Goal: Find specific page/section: Find specific page/section

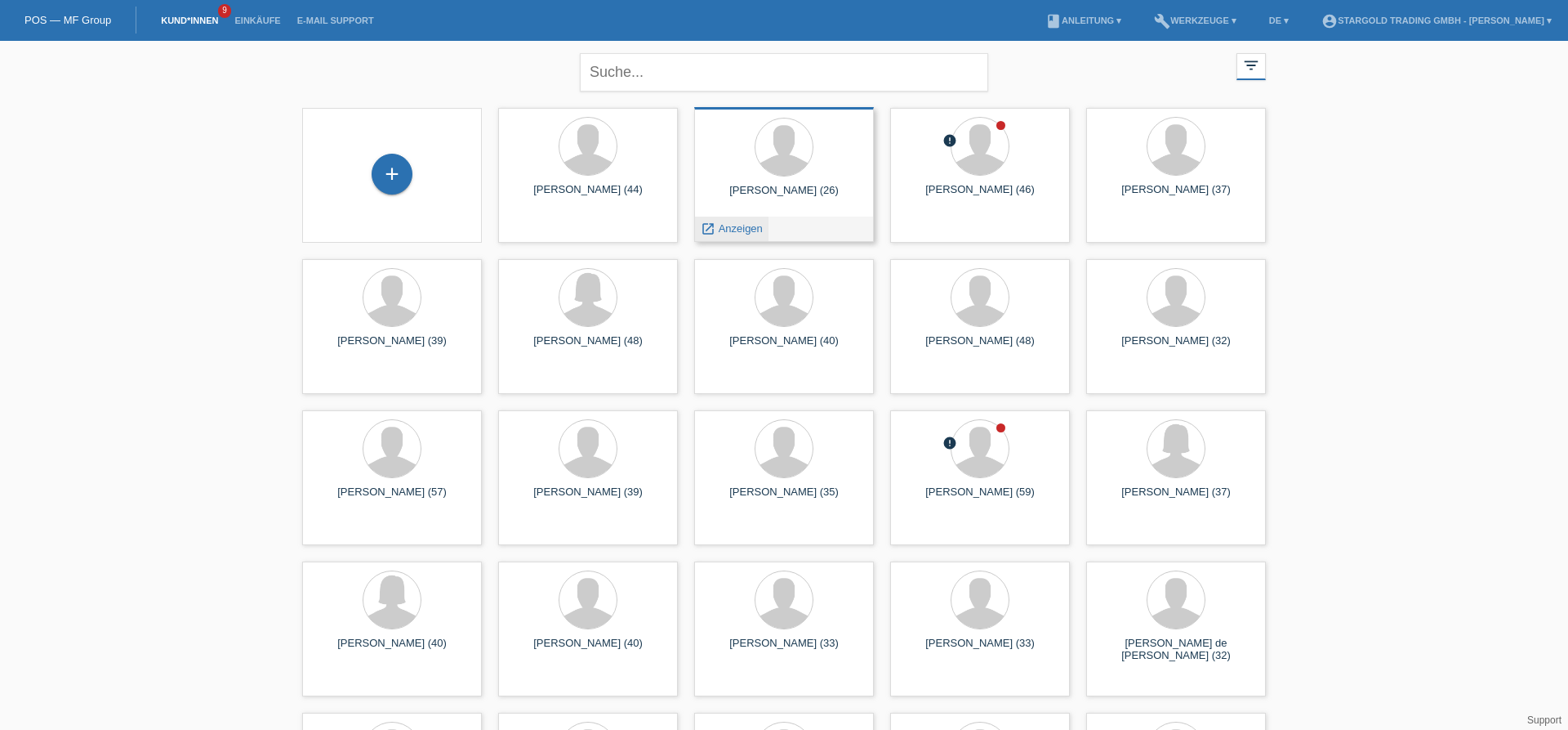
click at [739, 230] on span "Anzeigen" at bounding box center [741, 228] width 44 height 12
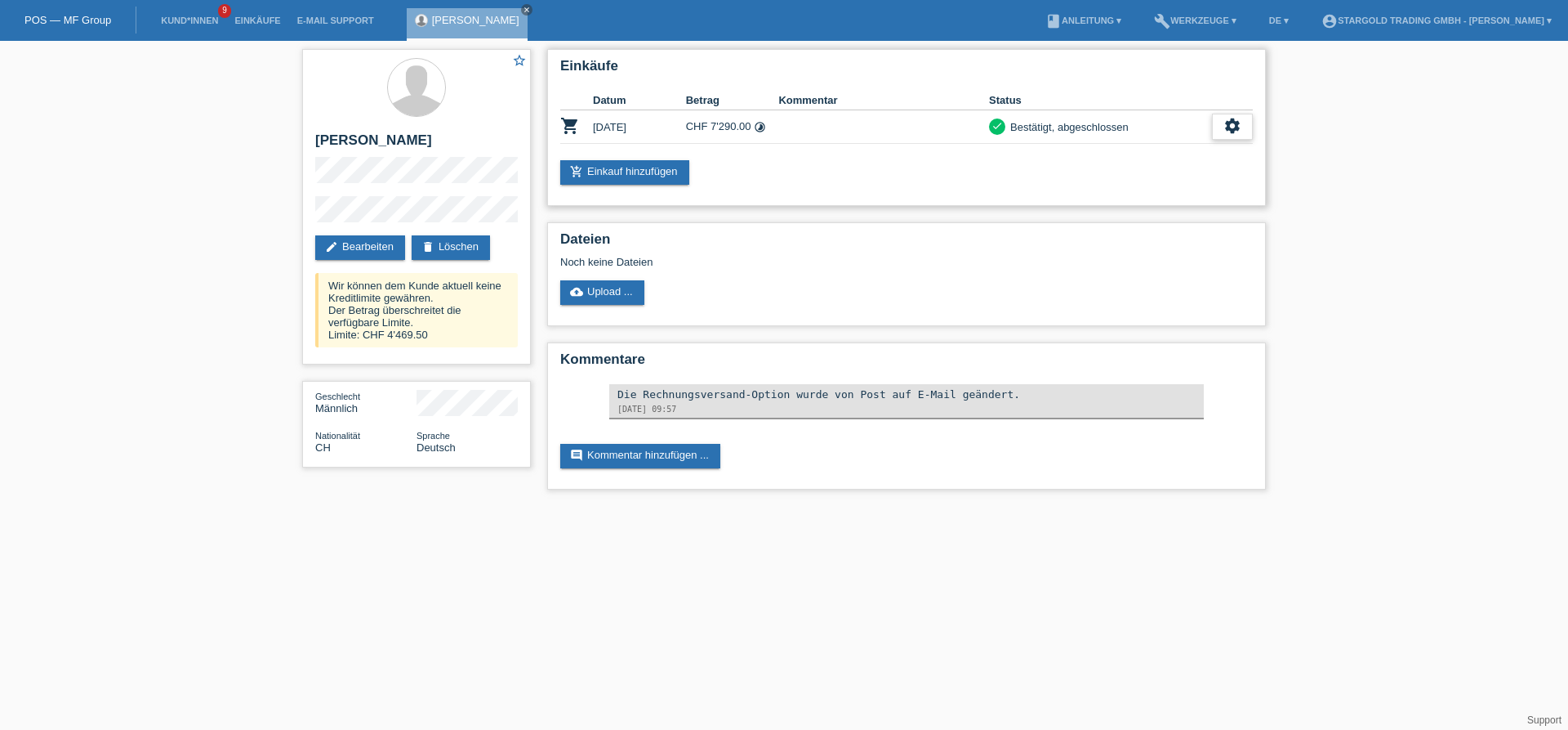
click at [1221, 128] on div "settings" at bounding box center [1232, 127] width 41 height 26
click at [1095, 157] on span "Anzeigen" at bounding box center [1082, 153] width 49 height 19
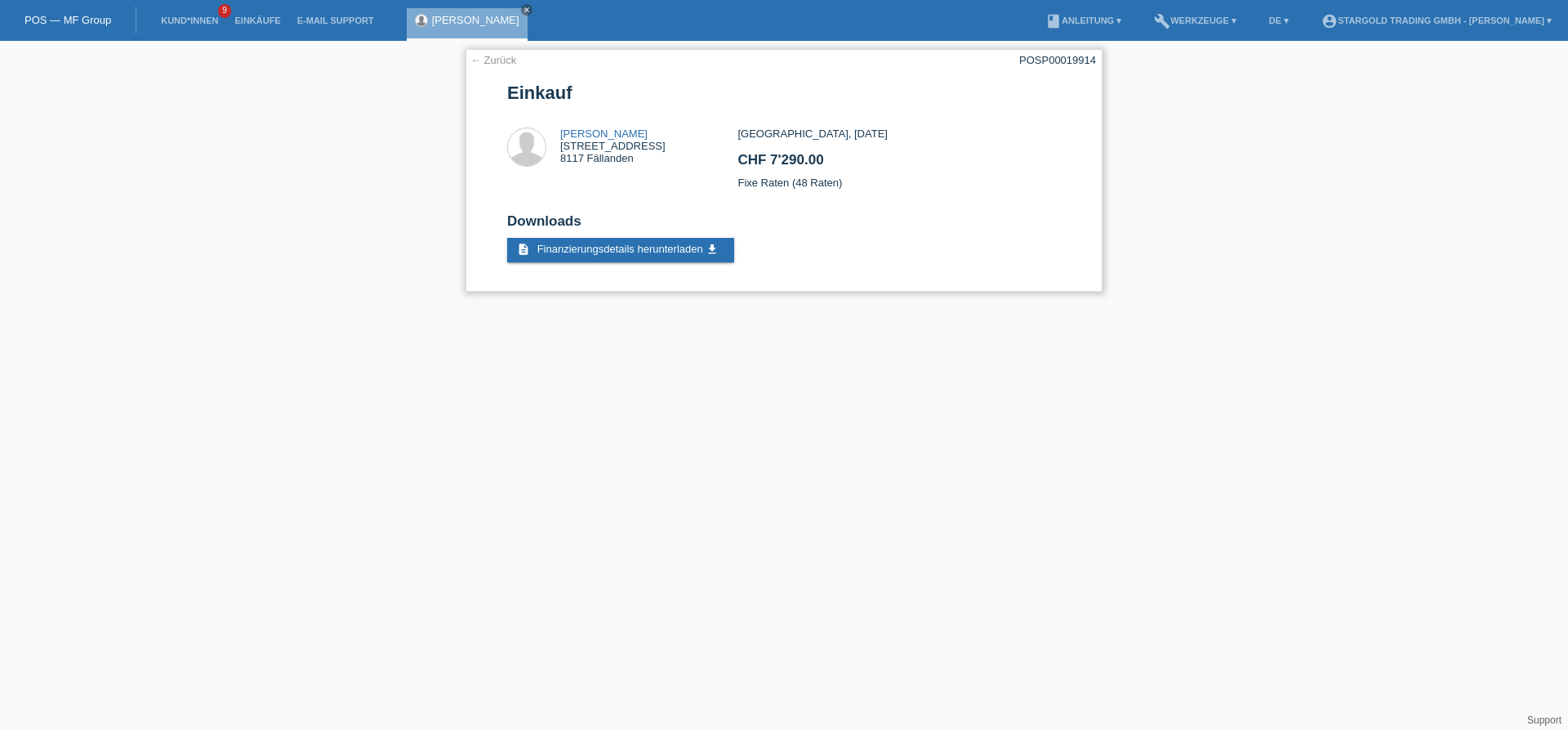
click at [493, 62] on link "← Zurück" at bounding box center [494, 60] width 46 height 12
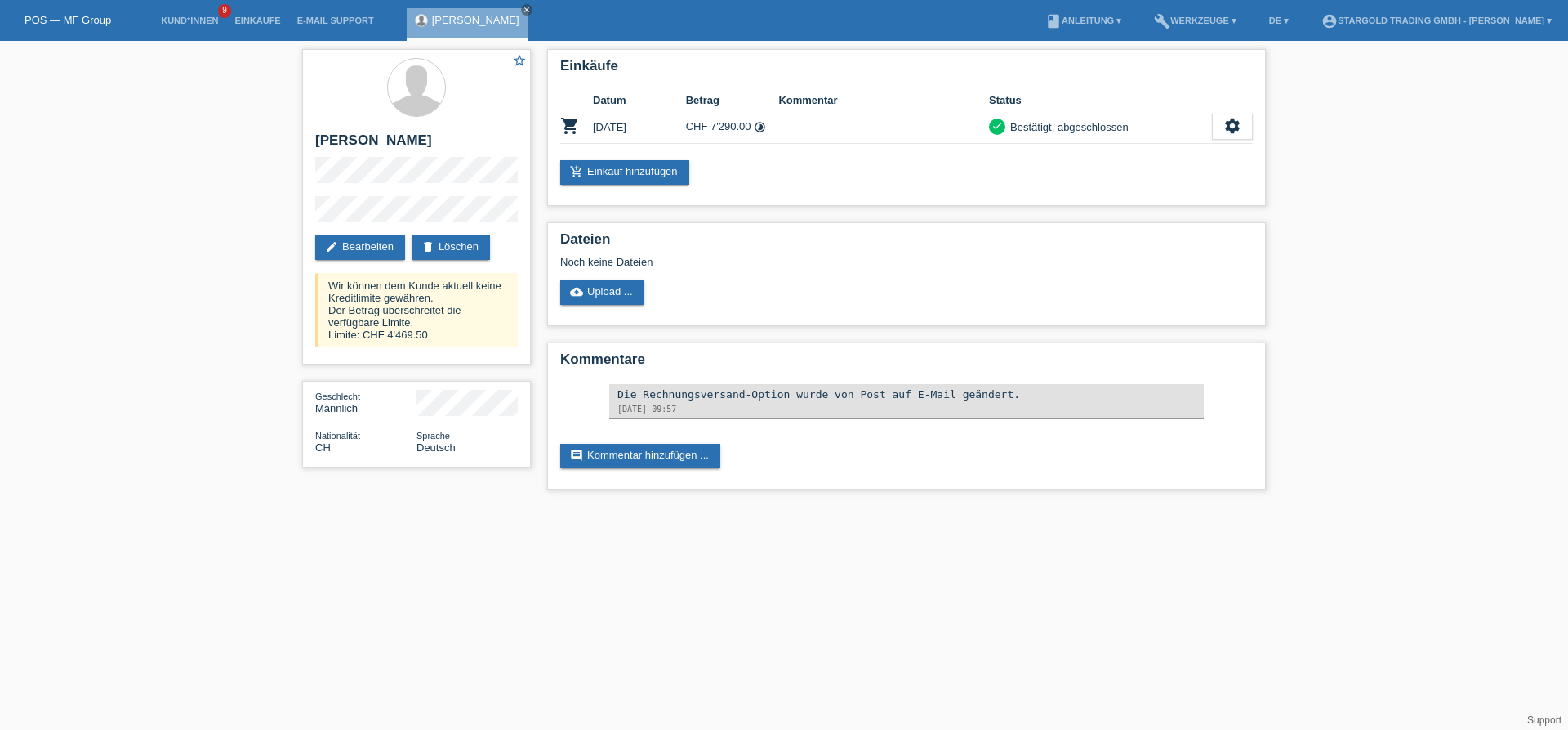
click at [114, 252] on div "star_border [PERSON_NAME] edit Bearbeiten delete Löschen Wir können dem [PERSON…" at bounding box center [784, 272] width 1568 height 465
click at [531, 8] on icon "close" at bounding box center [526, 9] width 8 height 8
click at [123, 325] on div "star_border [PERSON_NAME] edit Bearbeiten delete Löschen Wir können dem [PERSON…" at bounding box center [784, 272] width 1568 height 465
click at [1435, 246] on div "star_border [PERSON_NAME] edit Bearbeiten delete Löschen Wir können dem [PERSON…" at bounding box center [784, 272] width 1568 height 465
click at [118, 277] on div "star_border [PERSON_NAME] edit Bearbeiten delete Löschen Wir können dem [PERSON…" at bounding box center [784, 272] width 1568 height 465
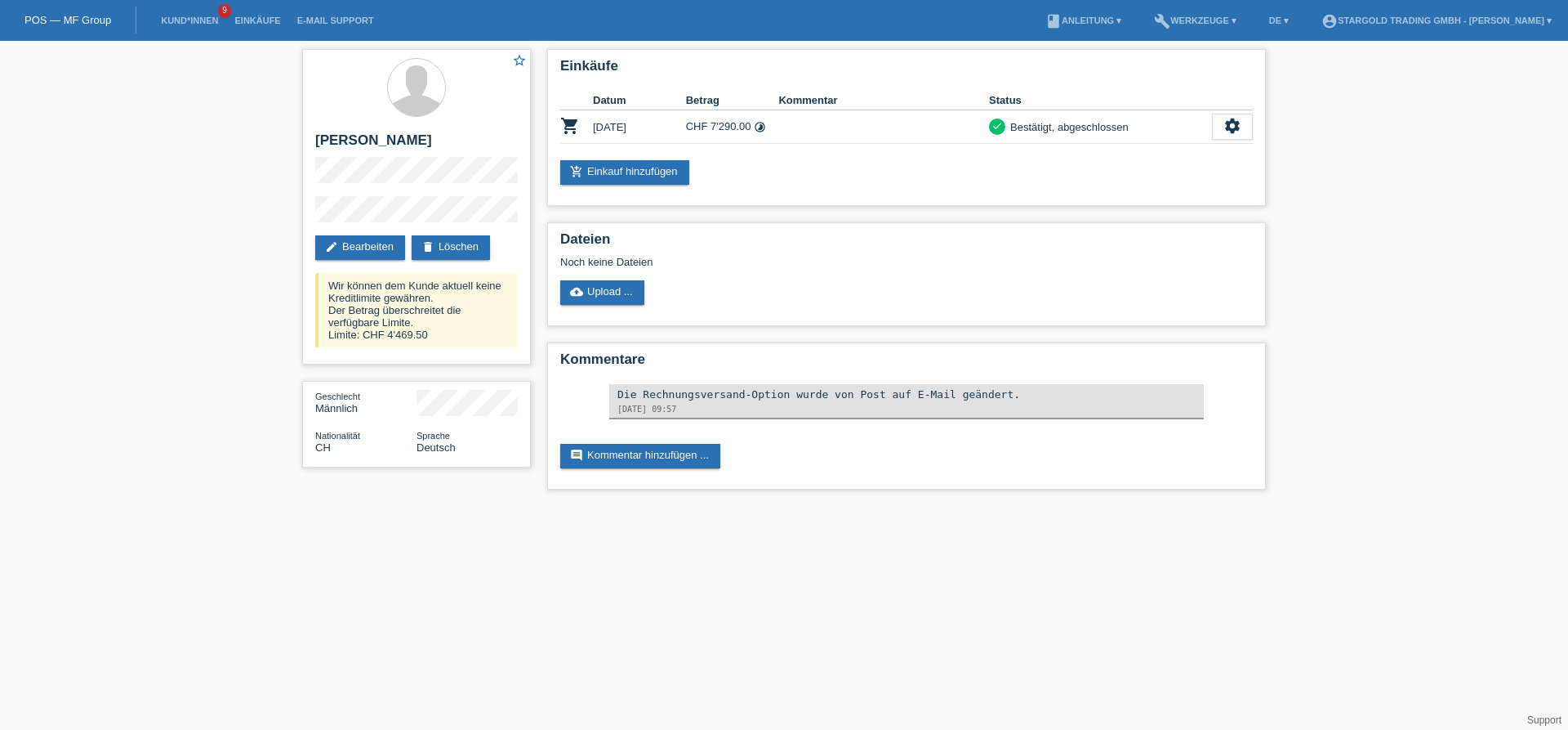
click at [233, 338] on div "star_border [PERSON_NAME] edit Bearbeiten delete Löschen Wir können dem [PERSON…" at bounding box center [784, 272] width 1568 height 465
click at [237, 376] on div "star_border [PERSON_NAME] edit Bearbeiten delete Löschen Wir können dem [PERSON…" at bounding box center [784, 272] width 1568 height 465
